Goal: Task Accomplishment & Management: Use online tool/utility

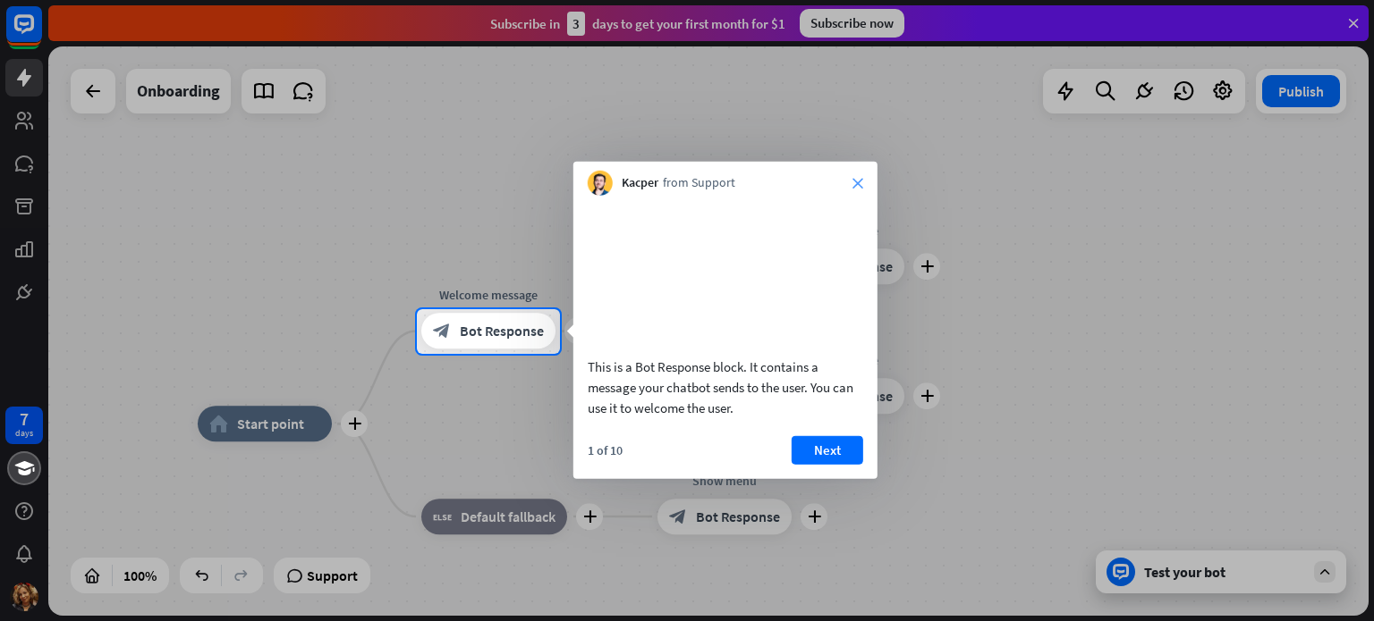
click at [858, 184] on icon "close" at bounding box center [857, 183] width 11 height 11
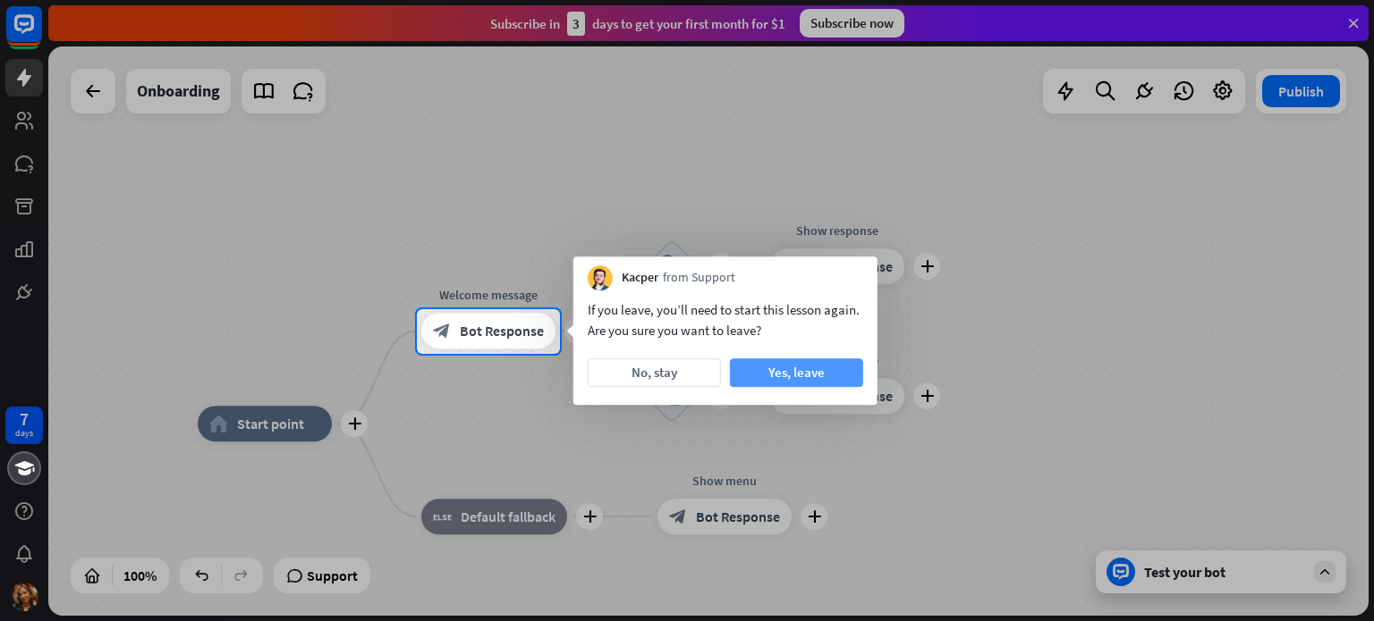
click at [765, 381] on button "Yes, leave" at bounding box center [796, 373] width 133 height 29
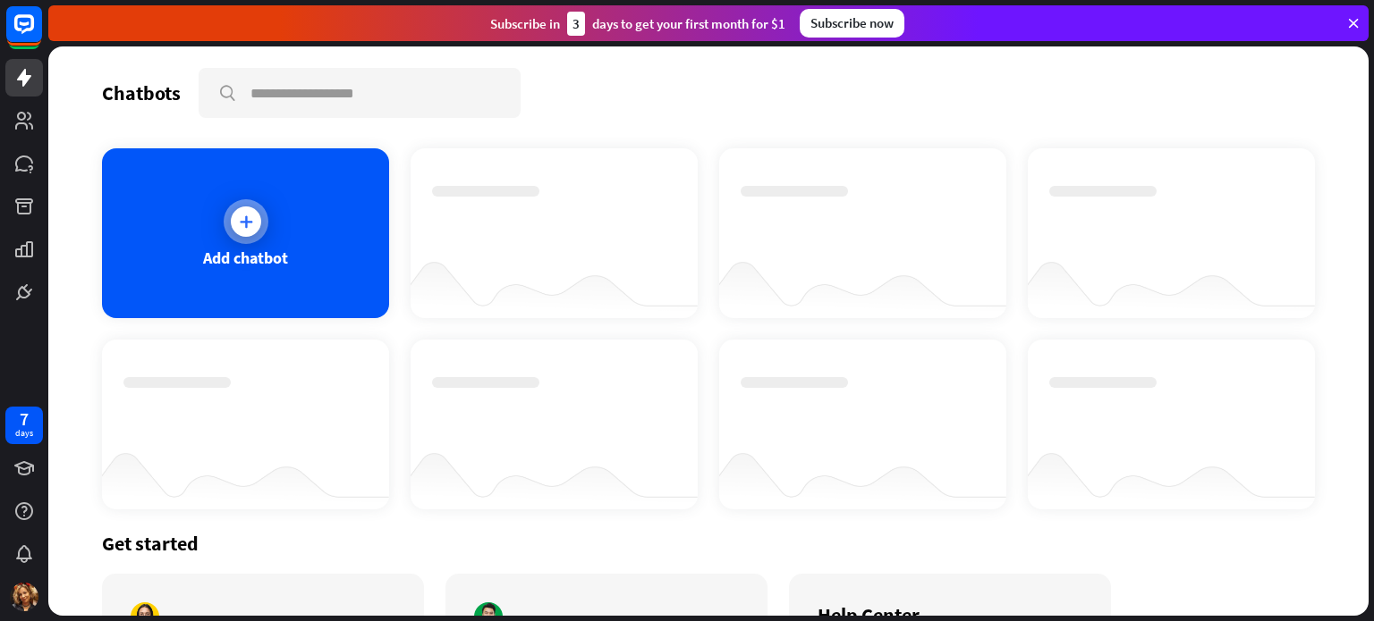
click at [234, 221] on div at bounding box center [246, 222] width 30 height 30
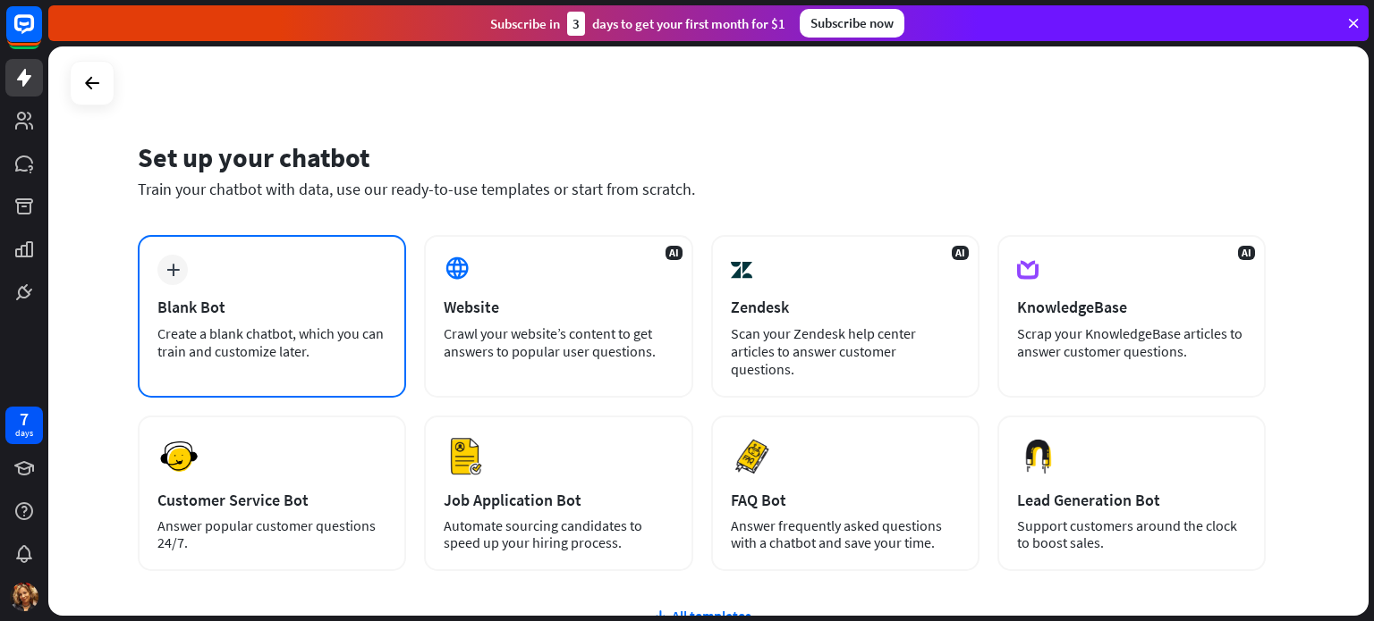
click at [300, 321] on div "plus Blank Bot Create a blank chatbot, which you can train and customize later." at bounding box center [272, 316] width 268 height 163
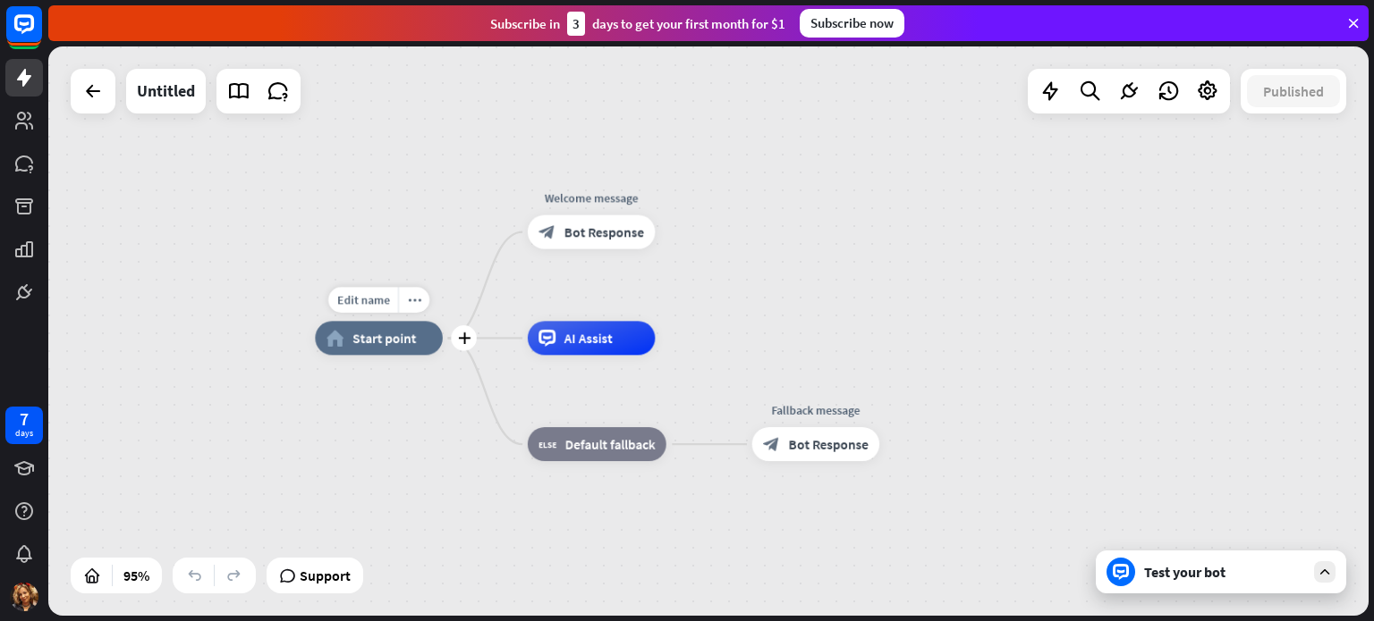
click at [356, 346] on span "Start point" at bounding box center [383, 338] width 63 height 17
click at [87, 85] on icon at bounding box center [92, 90] width 21 height 21
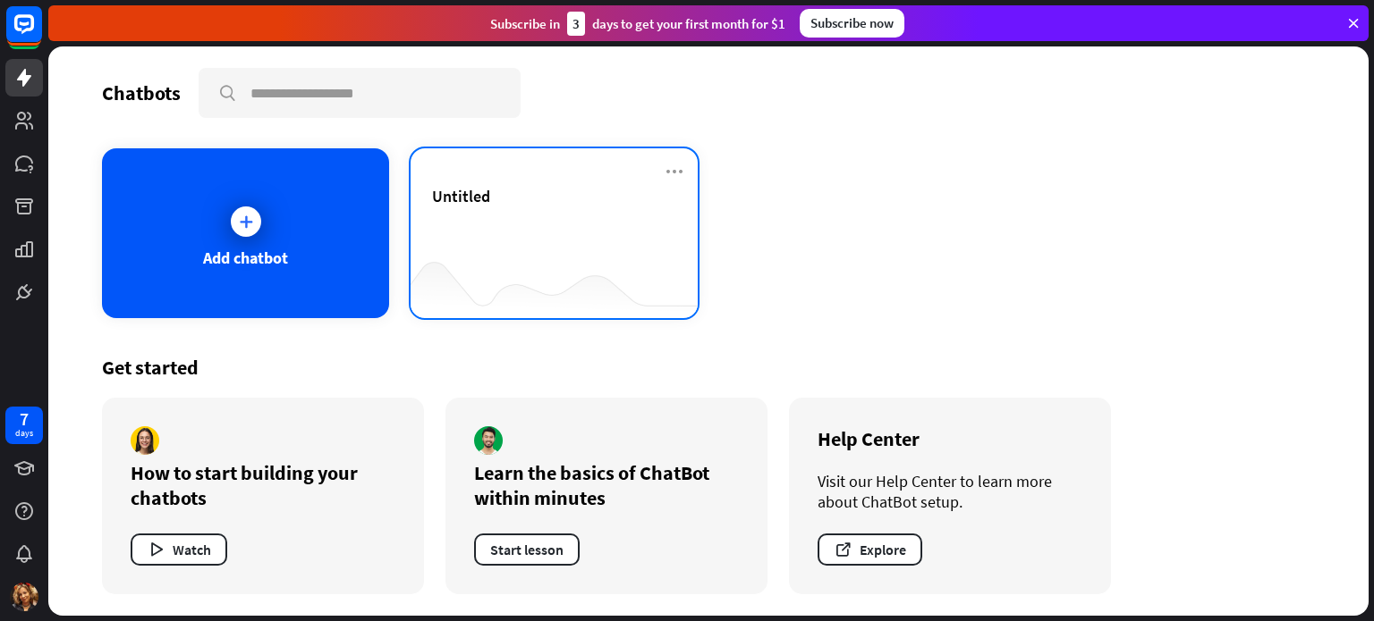
click at [570, 213] on div "Untitled" at bounding box center [554, 217] width 244 height 63
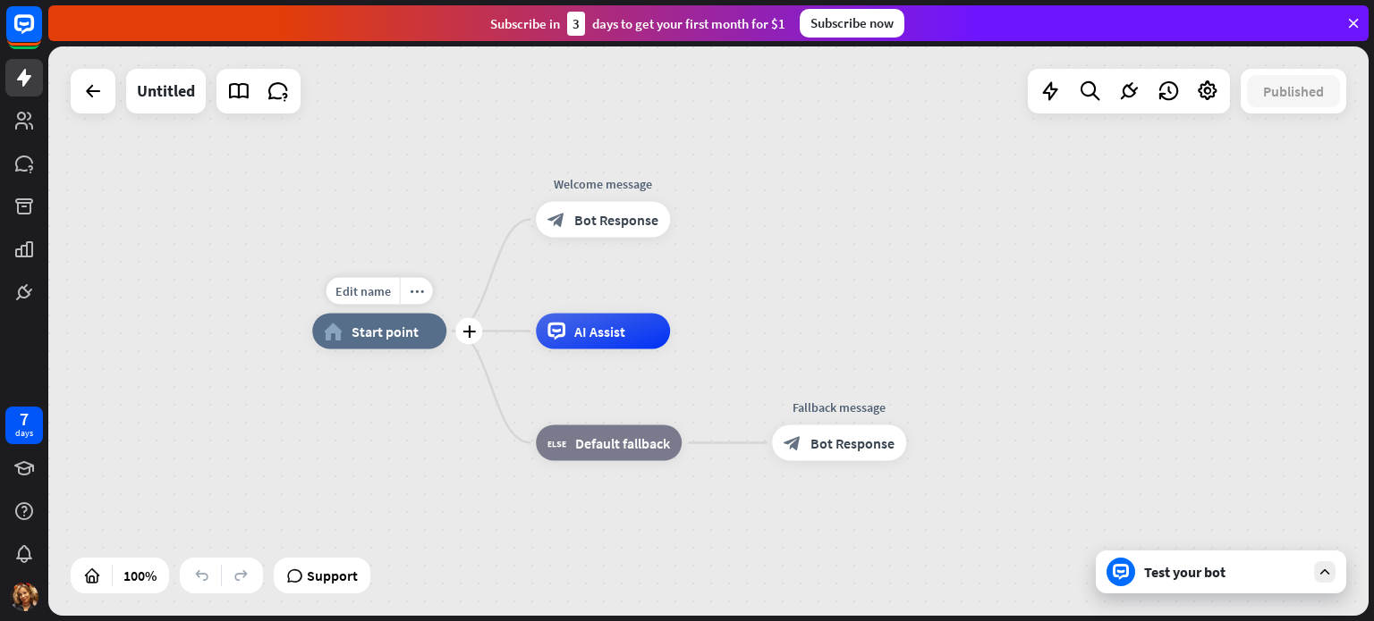
click at [409, 341] on div "home_2 Start point" at bounding box center [379, 332] width 134 height 36
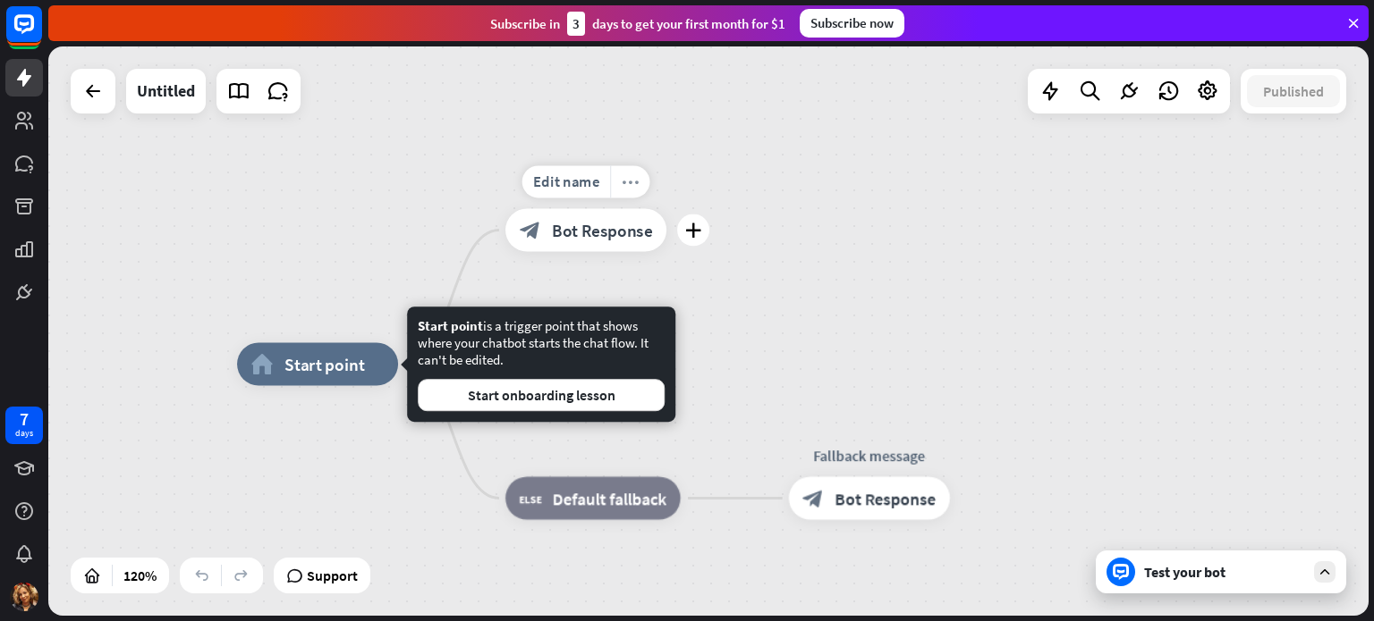
click at [636, 178] on icon "more_horiz" at bounding box center [629, 181] width 17 height 16
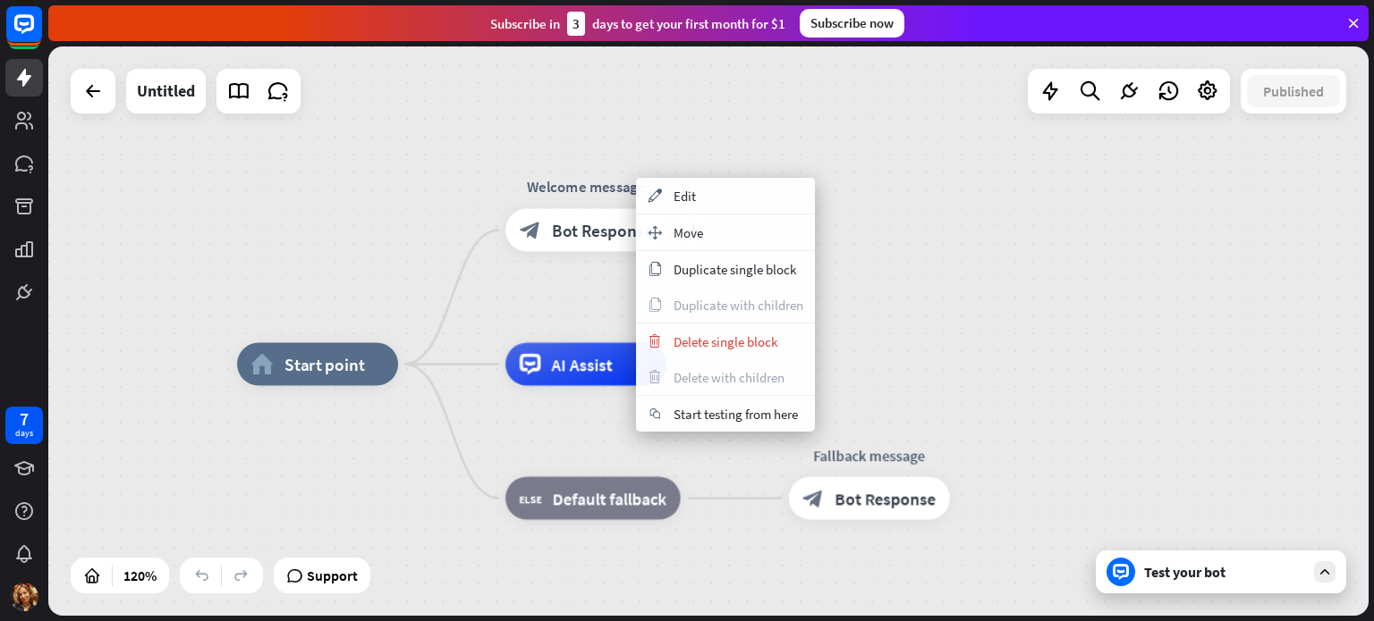
click at [551, 251] on div "plus Welcome message block_bot_response Bot Response" at bounding box center [585, 229] width 161 height 43
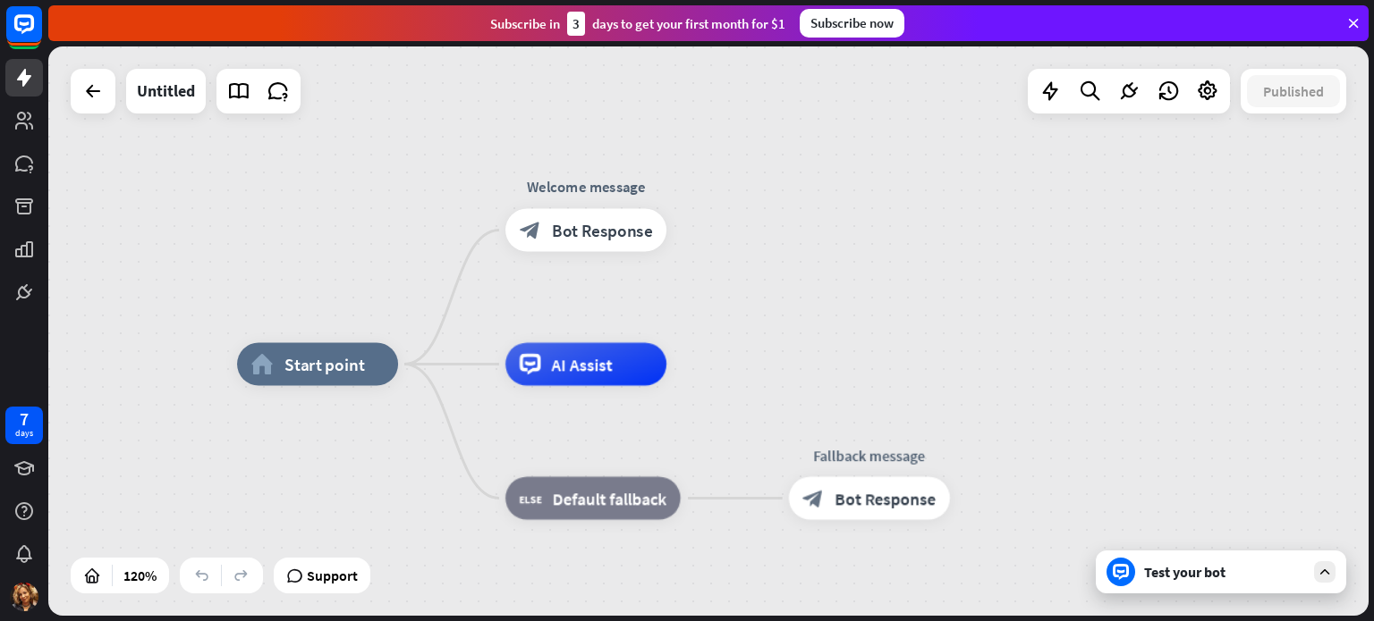
click at [1215, 579] on div "Test your bot" at bounding box center [1224, 572] width 161 height 18
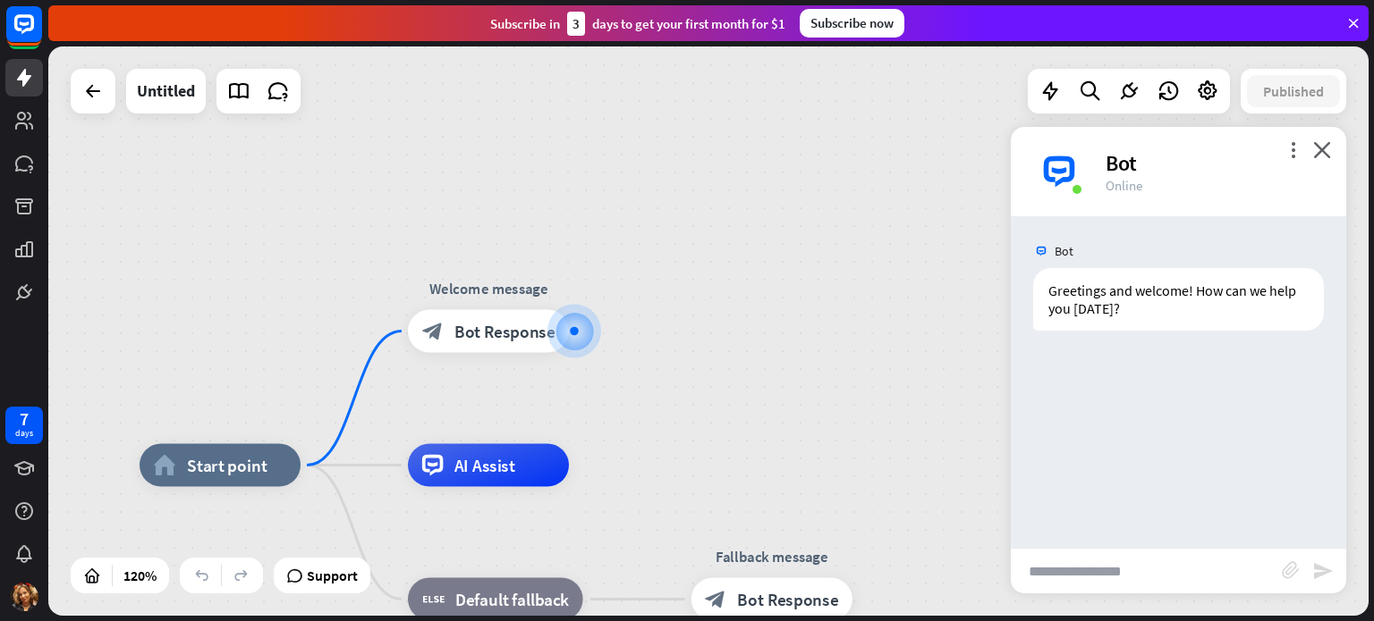
click at [1086, 571] on input "text" at bounding box center [1145, 571] width 271 height 45
paste input "******"
type input "*"
click at [1076, 296] on div "Greetings and welcome! How can we help you [DATE]?" at bounding box center [1178, 299] width 291 height 63
click at [1092, 579] on input "text" at bounding box center [1145, 571] width 271 height 45
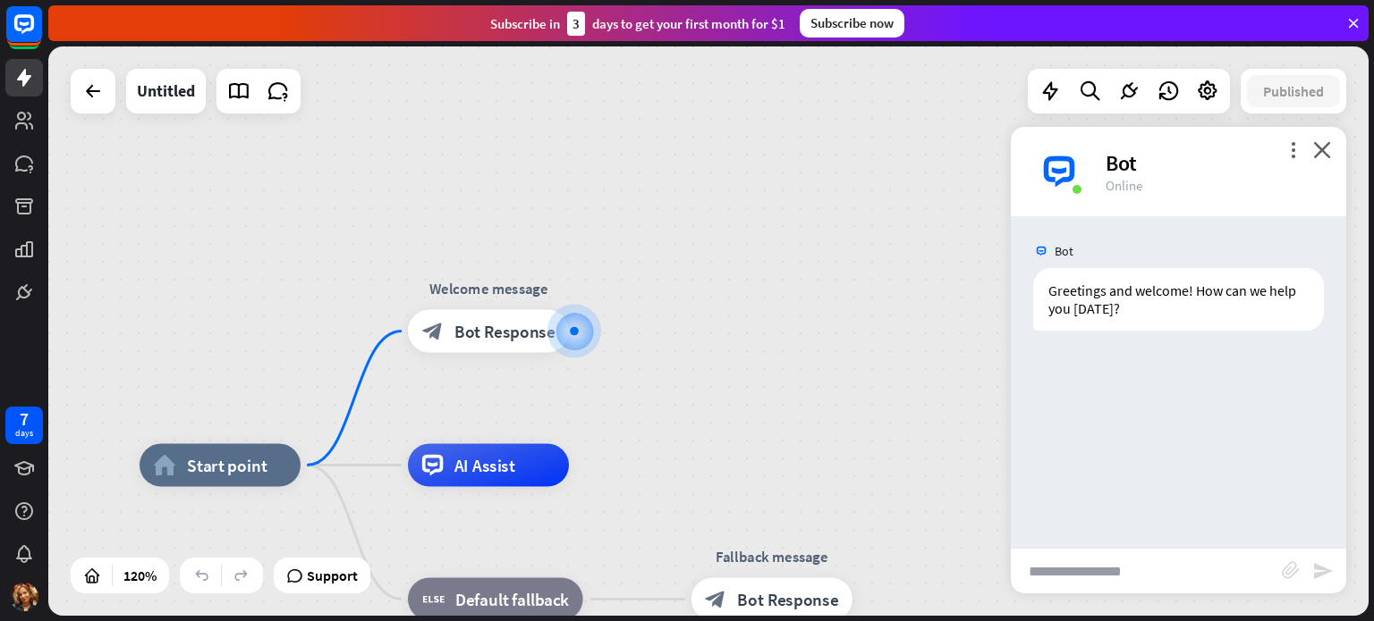
paste input "**********"
type input "**********"
click at [1321, 571] on icon "send" at bounding box center [1322, 571] width 21 height 21
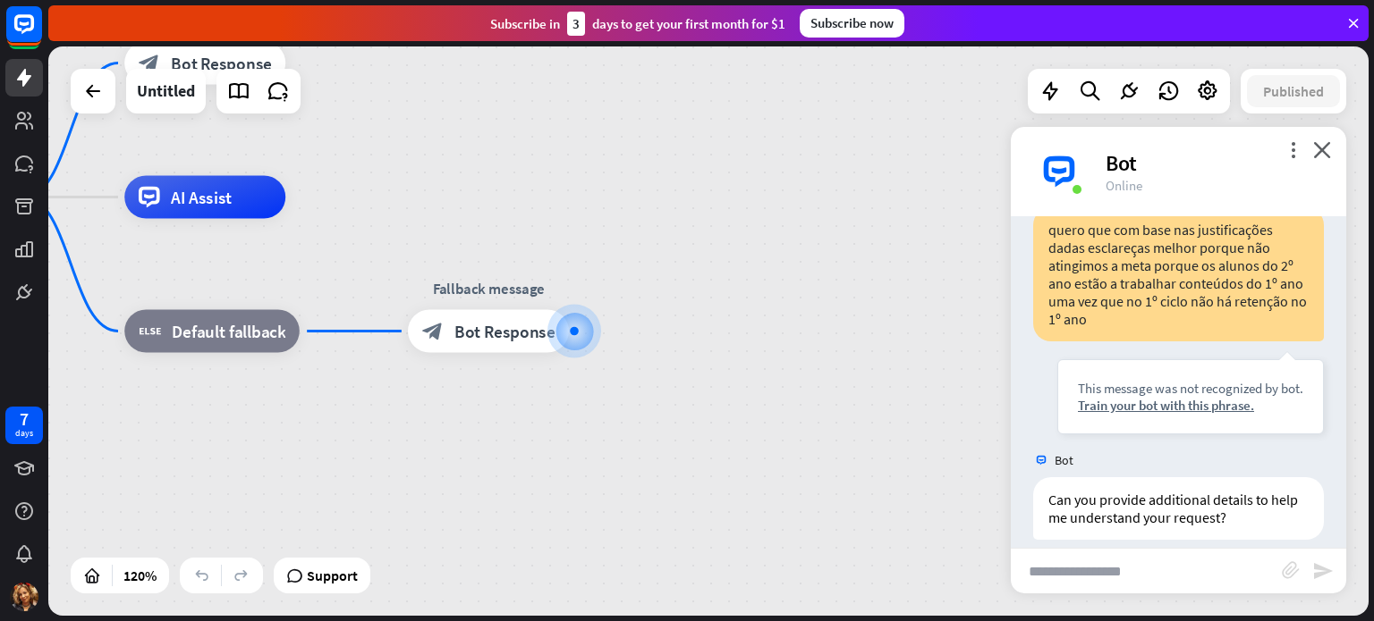
scroll to position [184, 0]
